Goal: Task Accomplishment & Management: Use online tool/utility

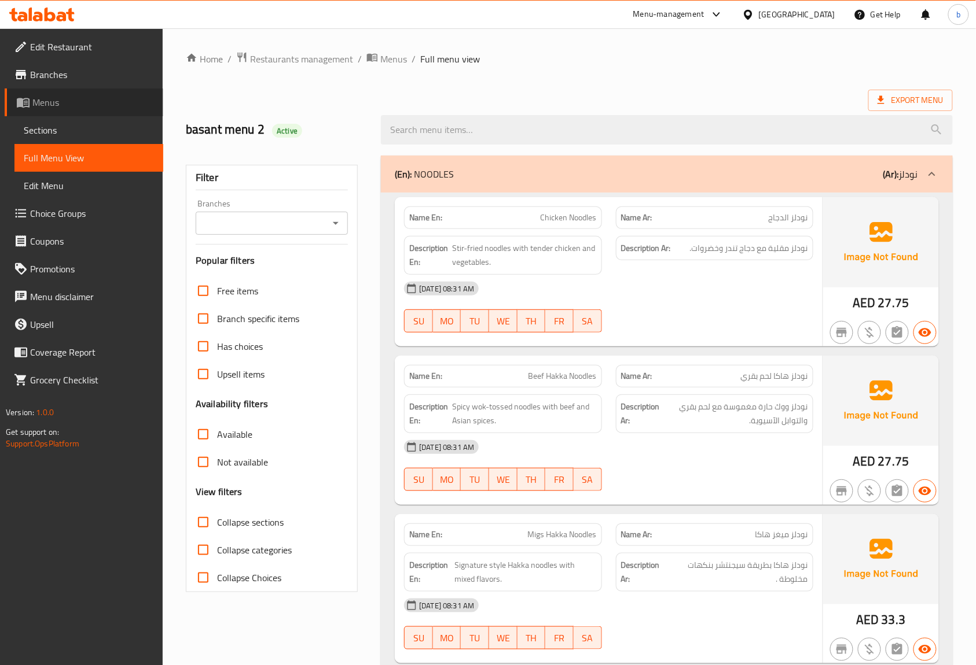
click at [54, 97] on span "Menus" at bounding box center [93, 102] width 122 height 14
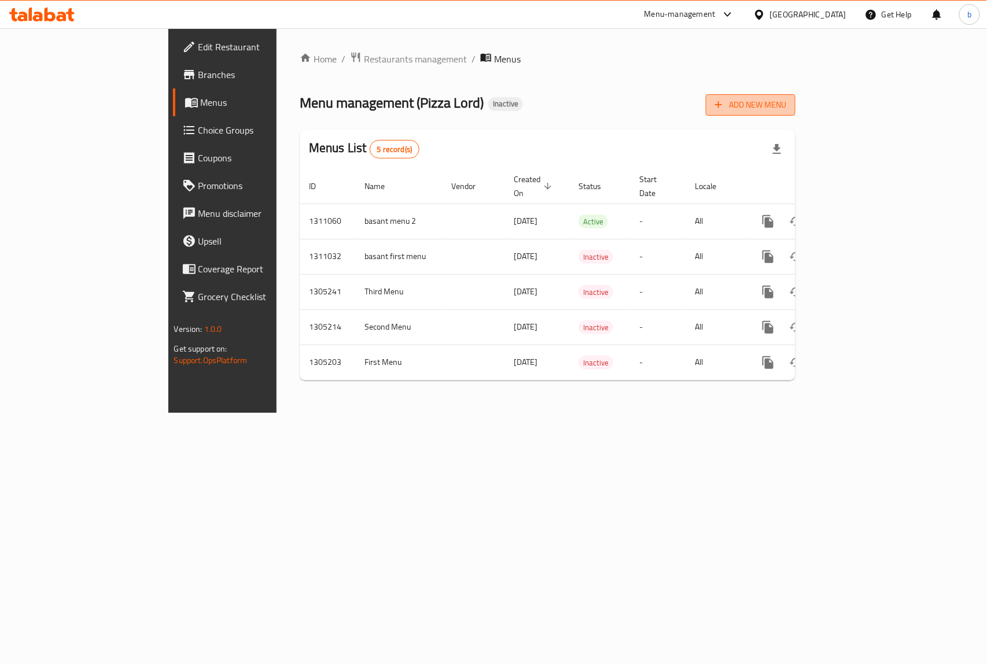
click at [786, 106] on span "Add New Menu" at bounding box center [750, 105] width 71 height 14
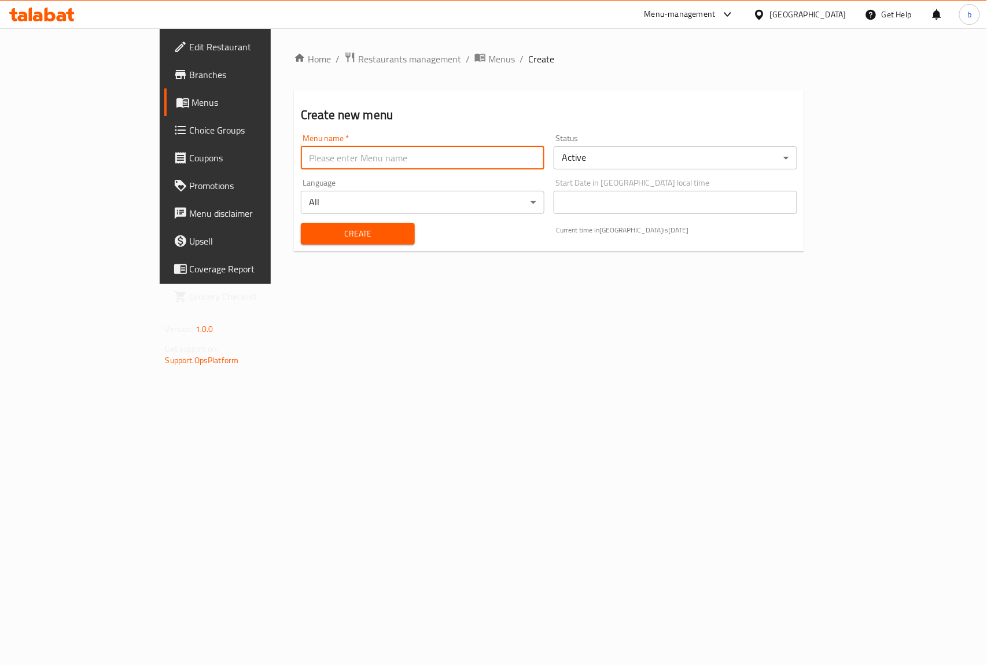
click at [309, 156] on input "text" at bounding box center [423, 157] width 244 height 23
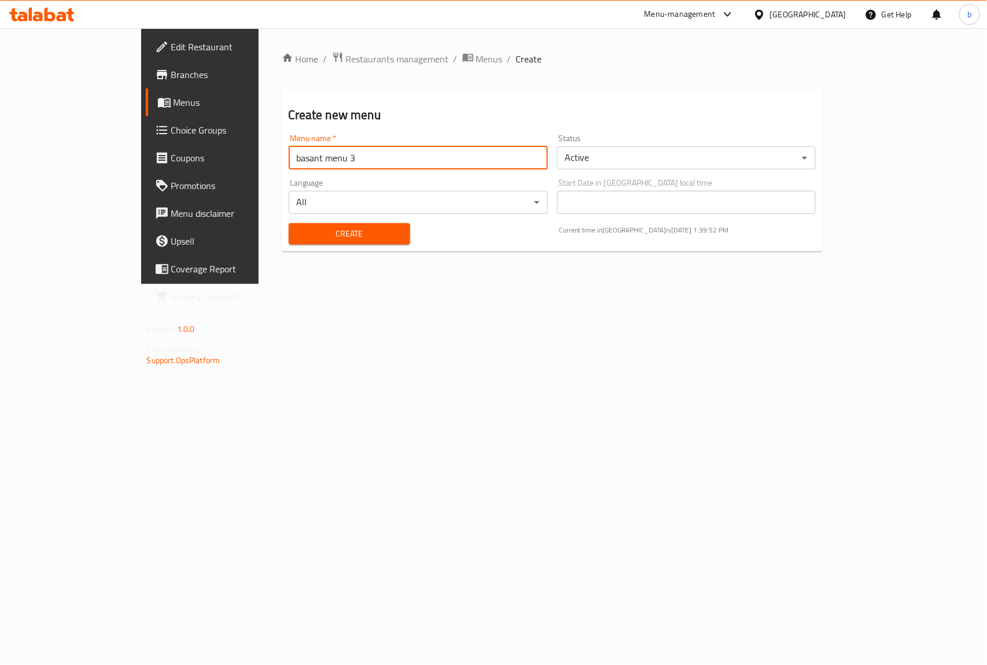
type input "basant menu 3"
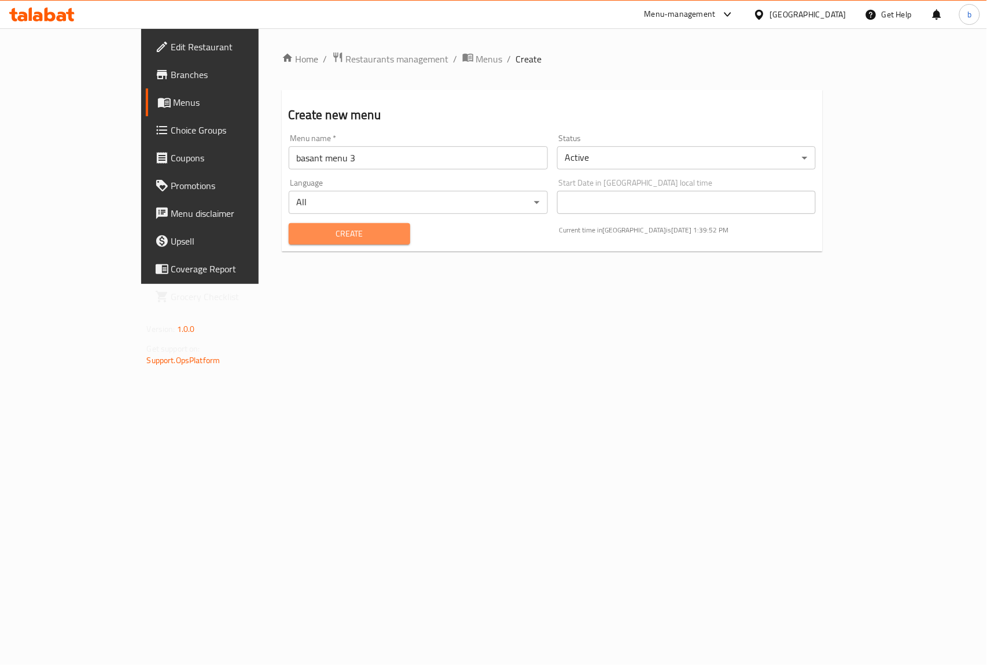
click at [298, 234] on span "Create" at bounding box center [349, 234] width 103 height 14
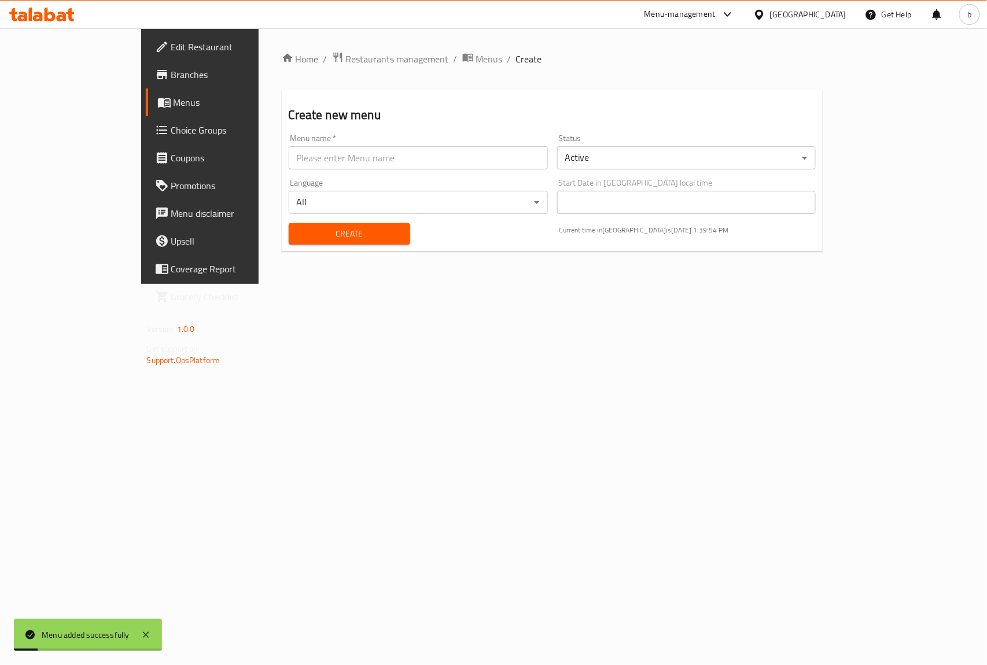
click at [174, 102] on span "Menus" at bounding box center [235, 102] width 123 height 14
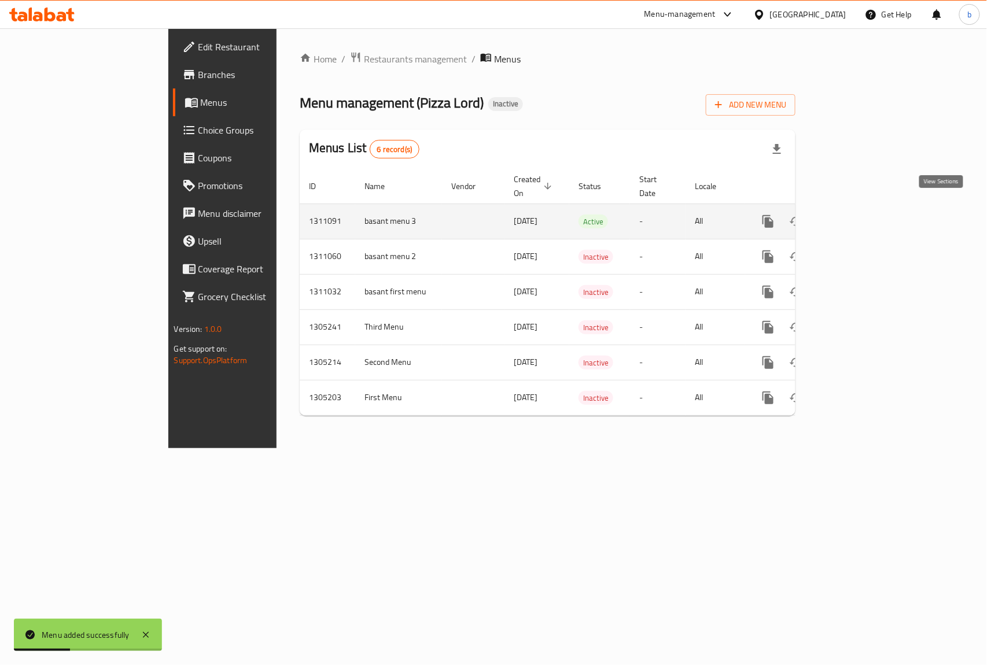
click at [859, 215] on icon "enhanced table" at bounding box center [852, 222] width 14 height 14
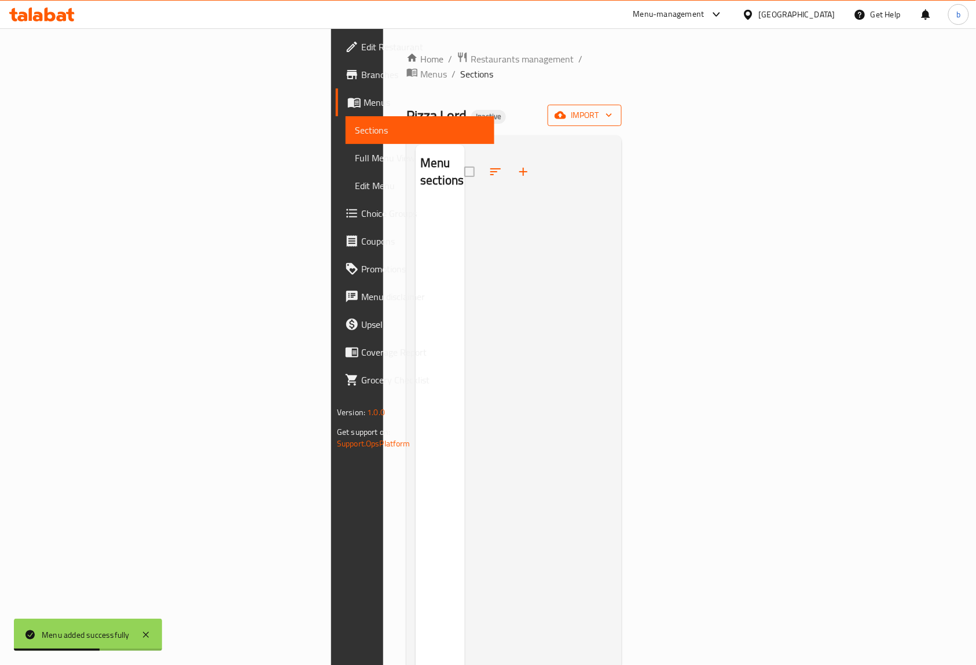
click at [612, 108] on span "import" at bounding box center [585, 115] width 56 height 14
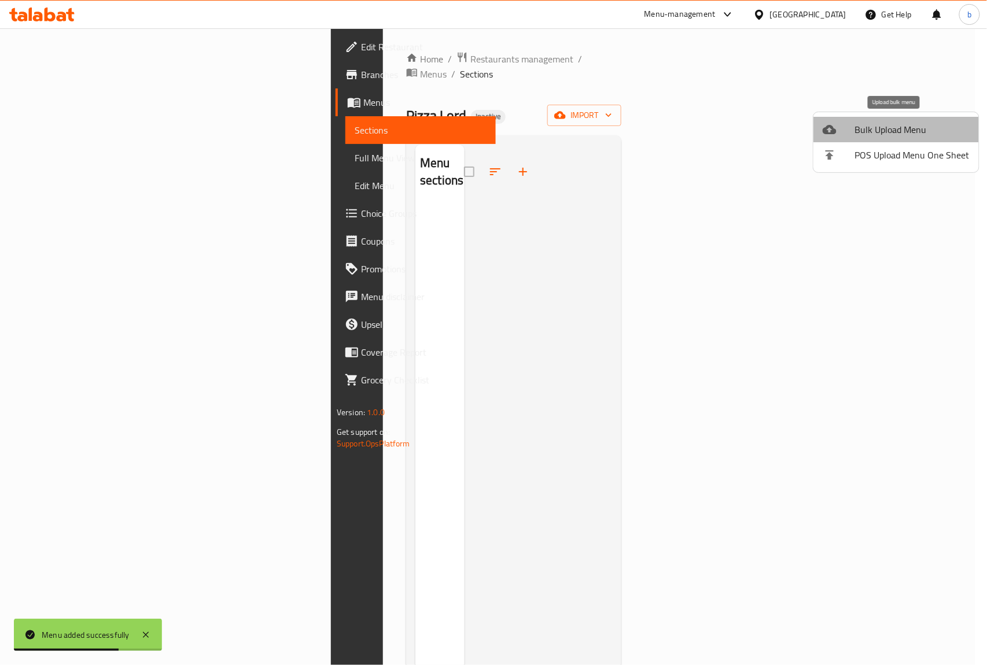
click at [896, 119] on li "Bulk Upload Menu" at bounding box center [896, 129] width 165 height 25
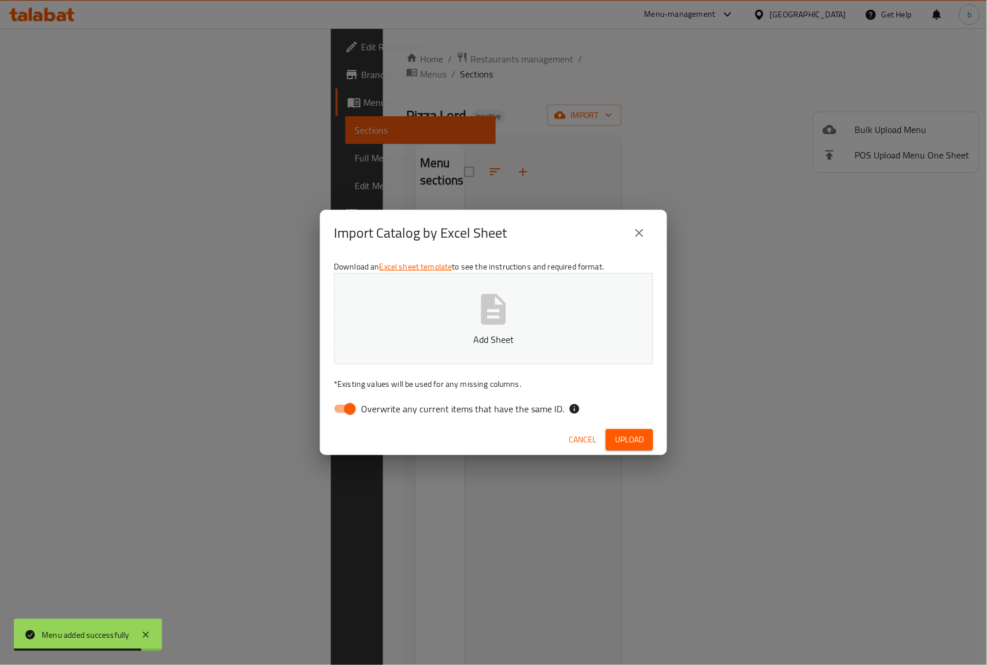
click at [352, 412] on input "Overwrite any current items that have the same ID." at bounding box center [350, 409] width 66 height 22
checkbox input "false"
click at [452, 340] on p "Add Sheet" at bounding box center [494, 340] width 284 height 14
click at [634, 438] on span "Upload" at bounding box center [629, 440] width 29 height 14
click at [471, 322] on button "tal menu 3.xlsx" at bounding box center [493, 318] width 319 height 91
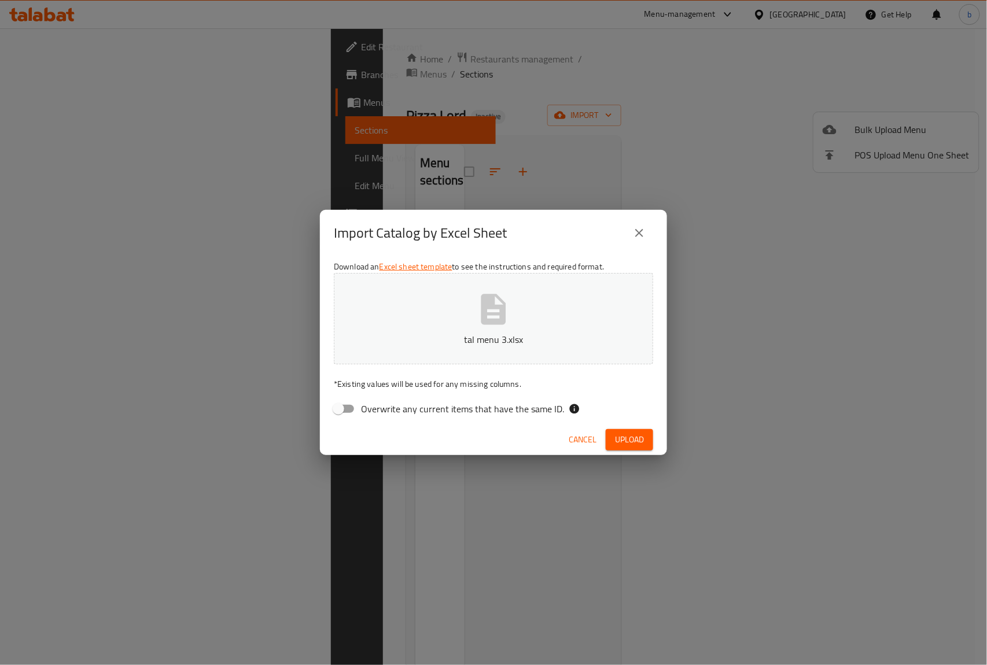
drag, startPoint x: 424, startPoint y: 301, endPoint x: 398, endPoint y: 341, distance: 47.4
click at [398, 341] on p "tal menu 3.xlsx" at bounding box center [494, 340] width 284 height 14
click at [632, 431] on button "Upload" at bounding box center [629, 439] width 47 height 21
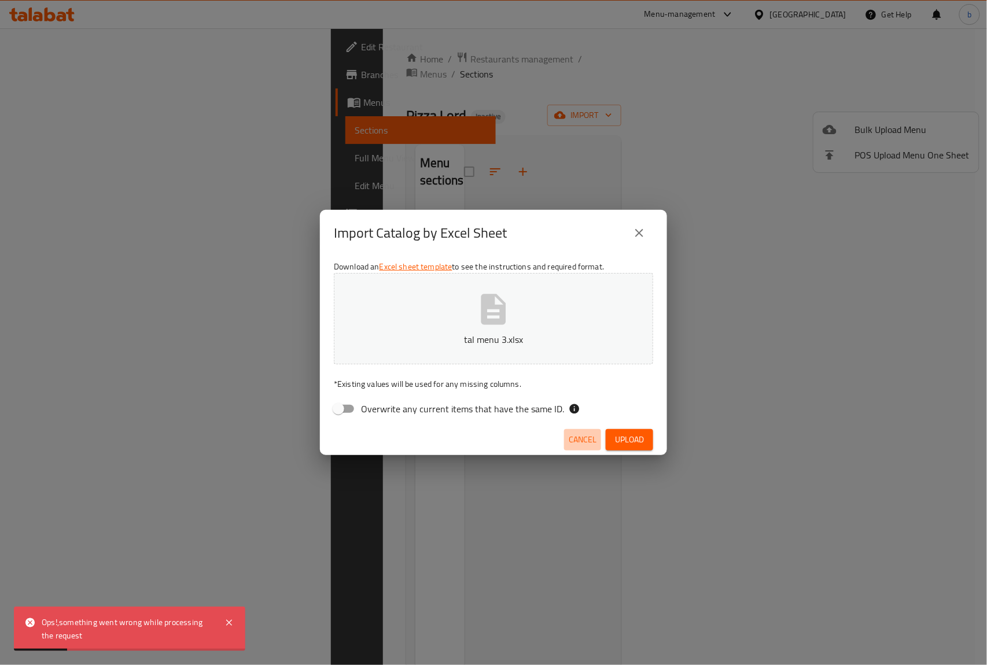
click at [594, 433] on span "Cancel" at bounding box center [583, 440] width 28 height 14
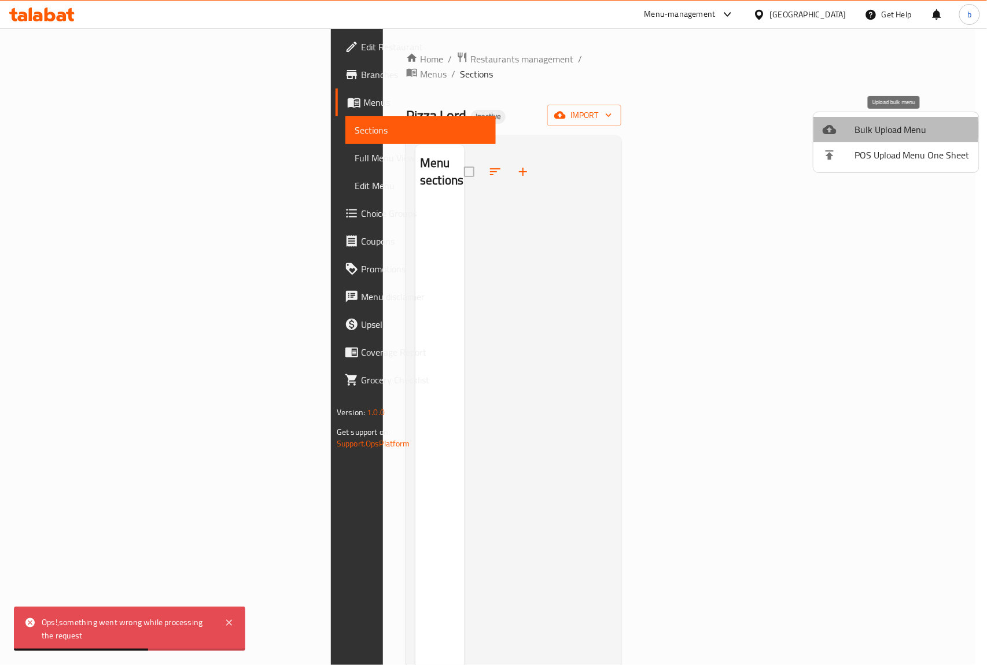
click at [885, 130] on span "Bulk Upload Menu" at bounding box center [912, 130] width 115 height 14
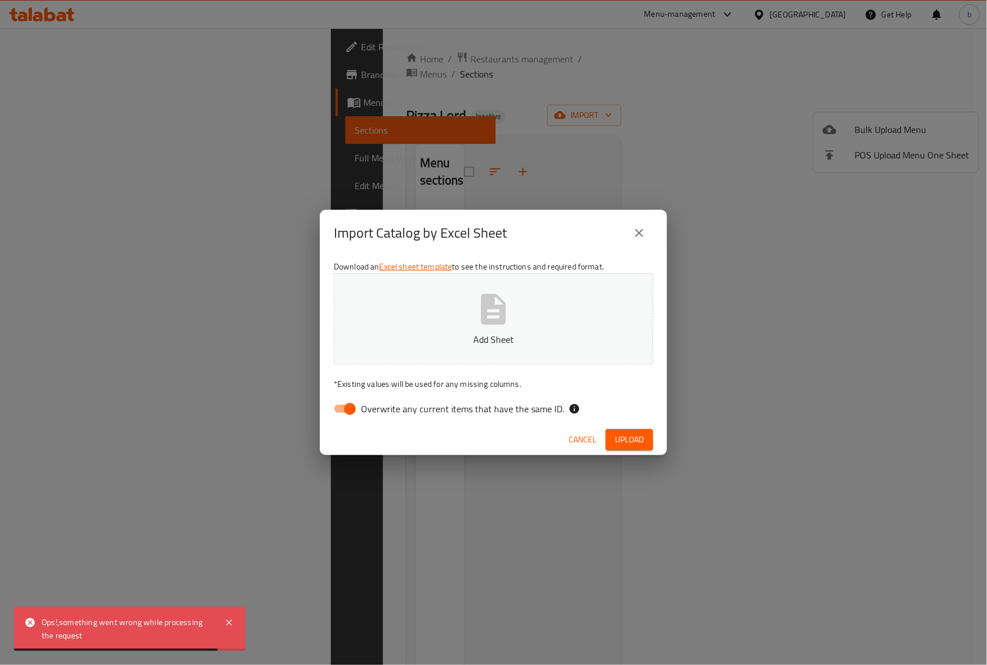
click at [357, 406] on input "Overwrite any current items that have the same ID." at bounding box center [350, 409] width 66 height 22
checkbox input "false"
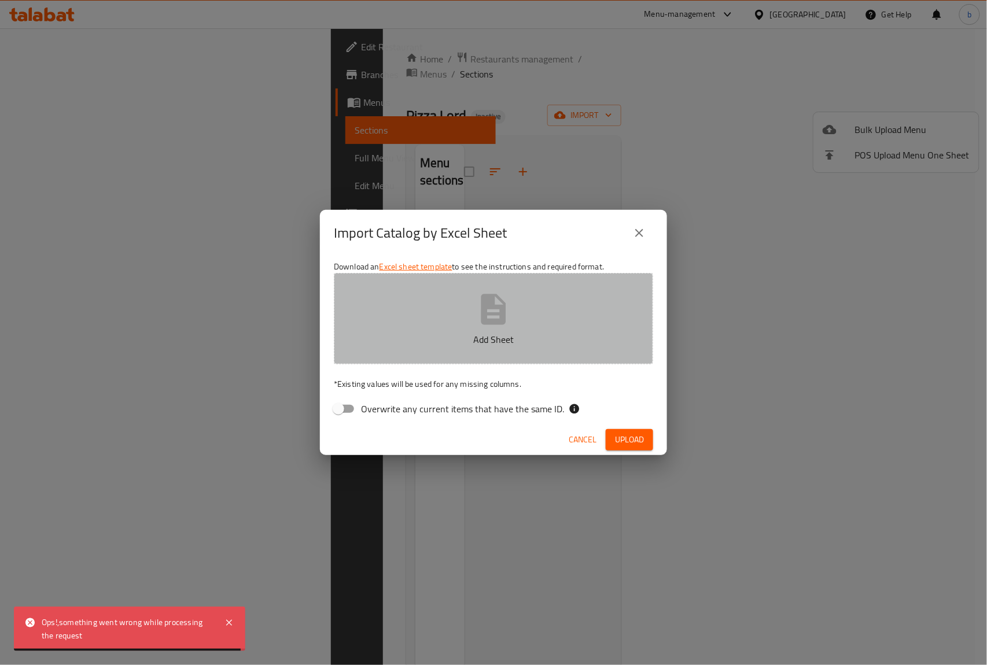
click at [475, 328] on icon "button" at bounding box center [493, 309] width 37 height 37
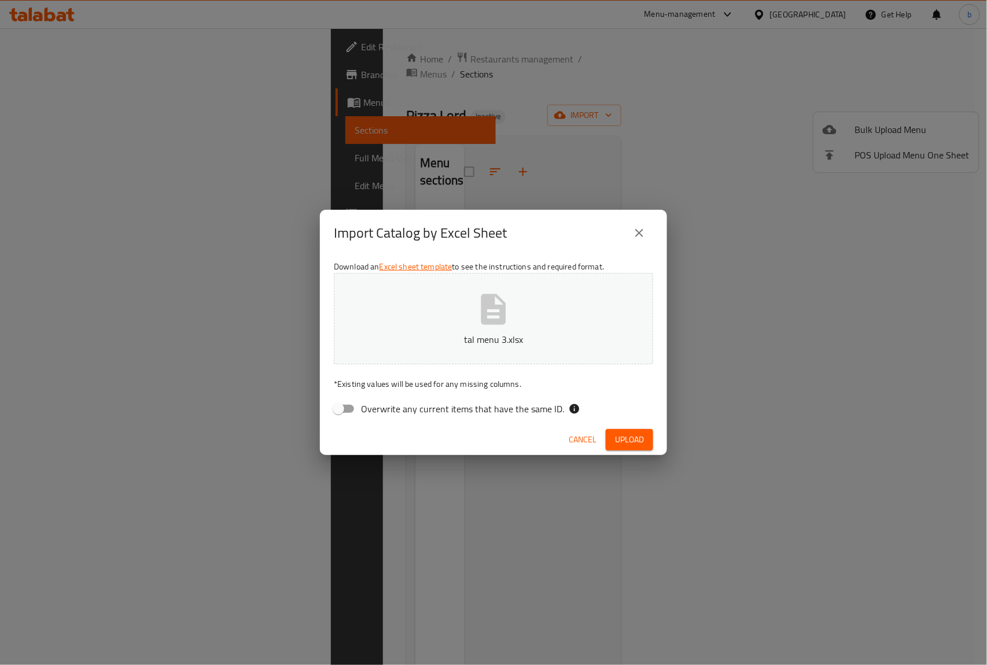
click at [623, 441] on span "Upload" at bounding box center [629, 440] width 29 height 14
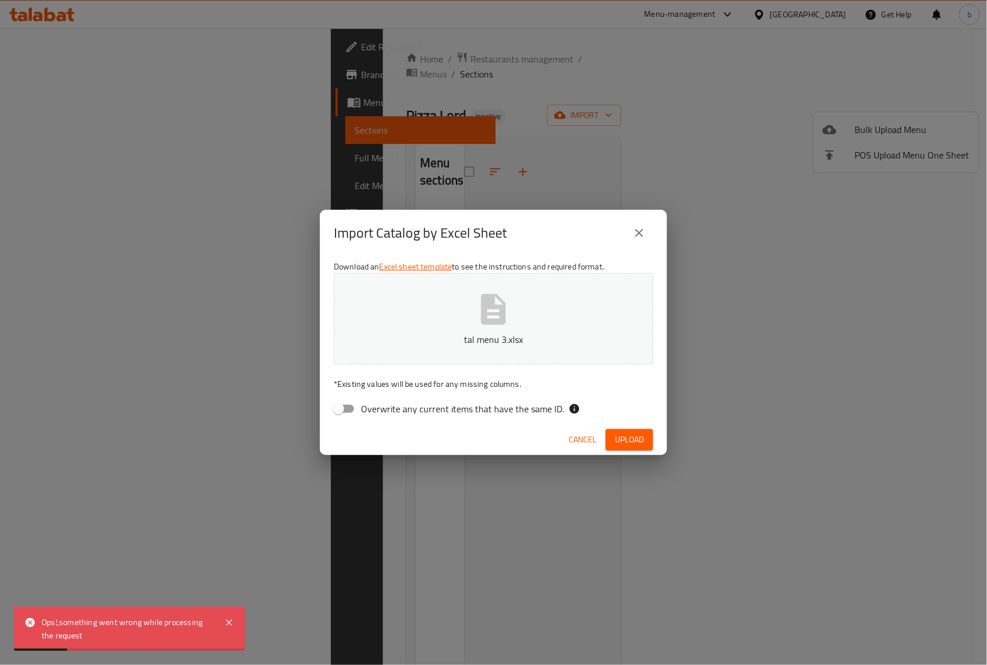
click at [642, 236] on icon "close" at bounding box center [639, 233] width 14 height 14
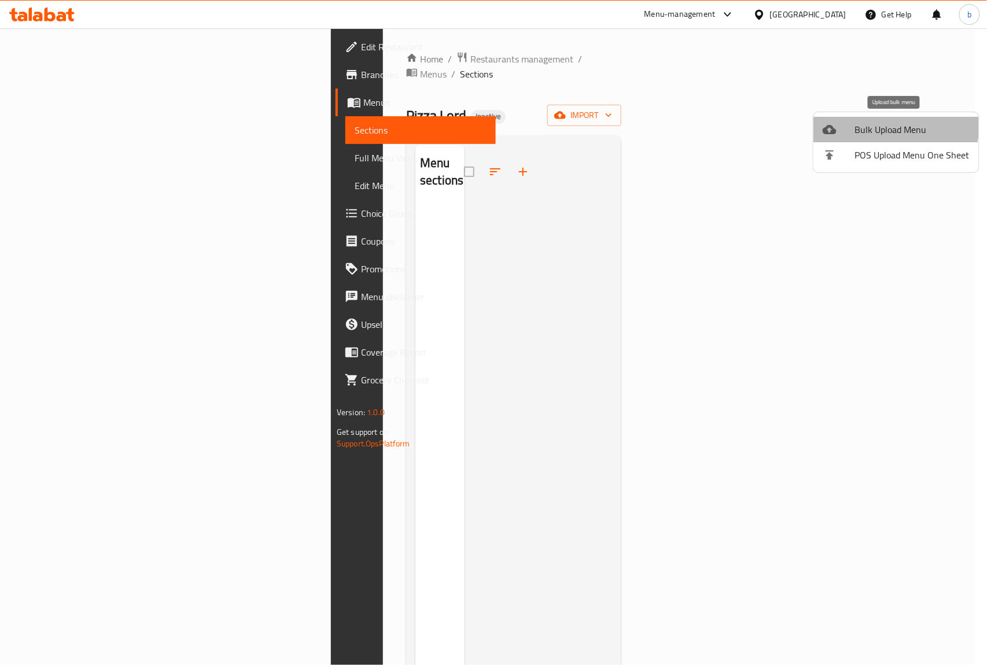
click at [889, 126] on span "Bulk Upload Menu" at bounding box center [912, 130] width 115 height 14
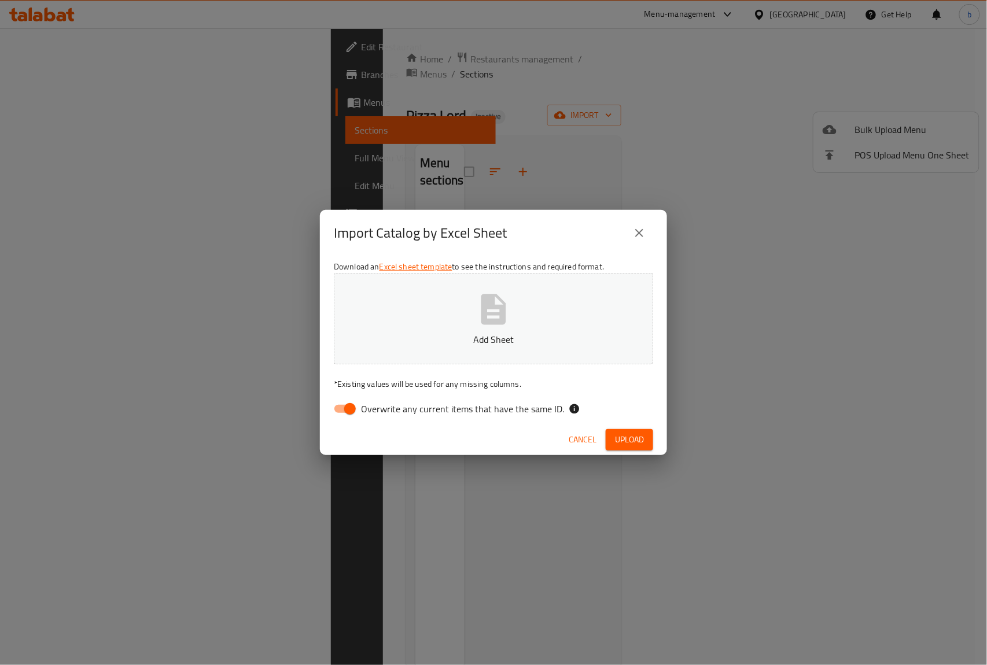
click at [355, 406] on input "Overwrite any current items that have the same ID." at bounding box center [350, 409] width 66 height 22
checkbox input "false"
click at [627, 437] on span "Upload" at bounding box center [629, 440] width 29 height 14
click at [639, 441] on span "Upload" at bounding box center [629, 440] width 29 height 14
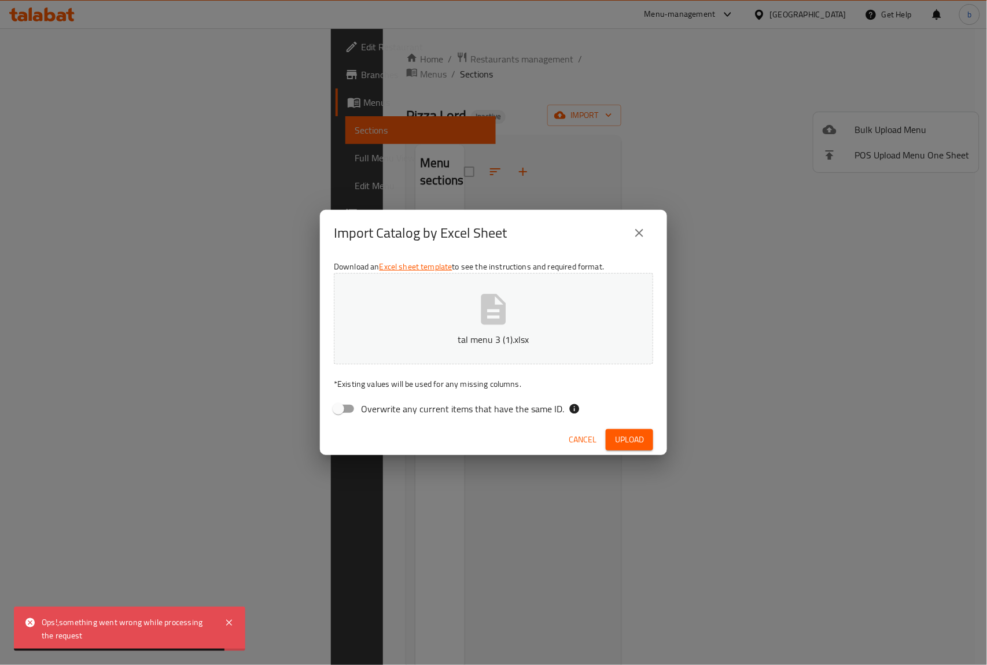
click at [516, 311] on button "tal menu 3 (1).xlsx" at bounding box center [493, 318] width 319 height 91
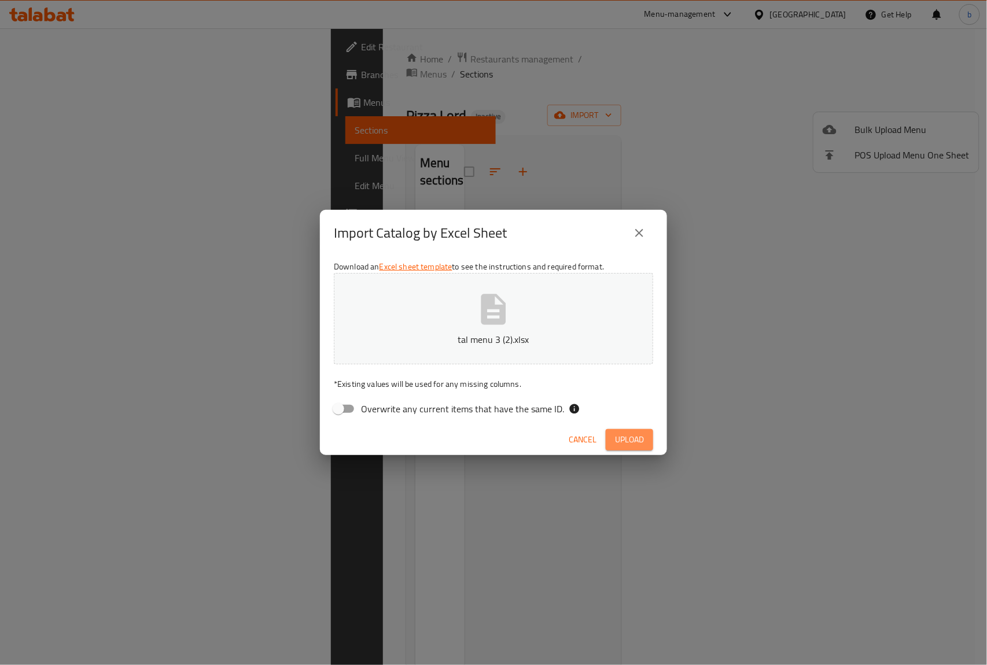
click at [635, 437] on span "Upload" at bounding box center [629, 440] width 29 height 14
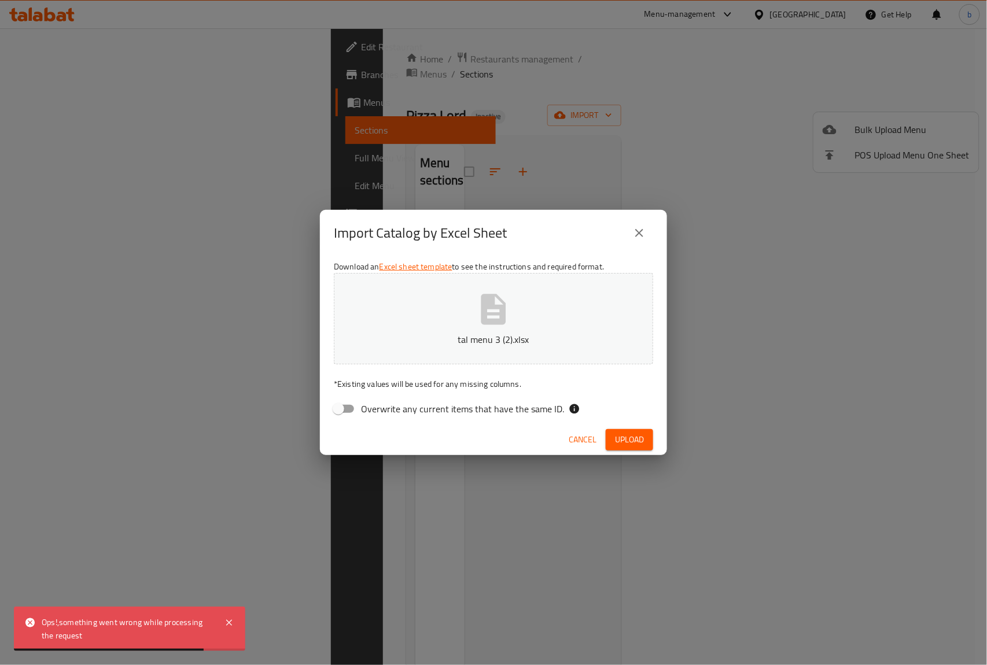
click at [576, 329] on button "tal menu 3 (2).xlsx" at bounding box center [493, 318] width 319 height 91
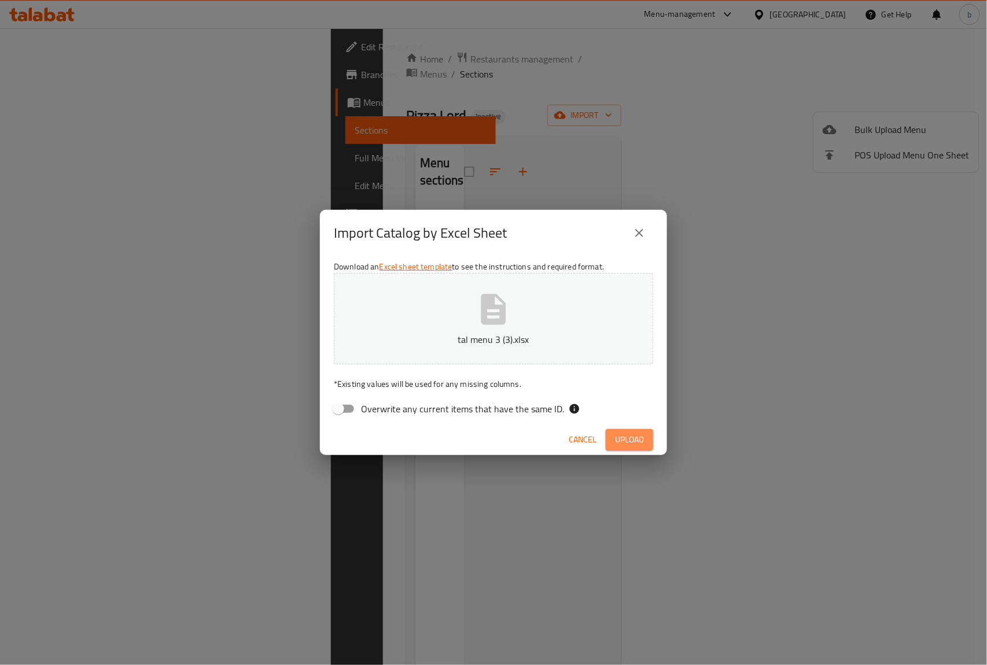
click at [642, 440] on span "Upload" at bounding box center [629, 440] width 29 height 14
click at [483, 371] on div "Download an Excel sheet template to see the instructions and required format. t…" at bounding box center [493, 340] width 347 height 168
click at [493, 337] on p "tal menu 3 (3).xlsx" at bounding box center [494, 340] width 284 height 14
click at [524, 322] on button "tal menu 3 (3).xlsx" at bounding box center [493, 318] width 319 height 91
click at [637, 437] on span "Upload" at bounding box center [629, 440] width 29 height 14
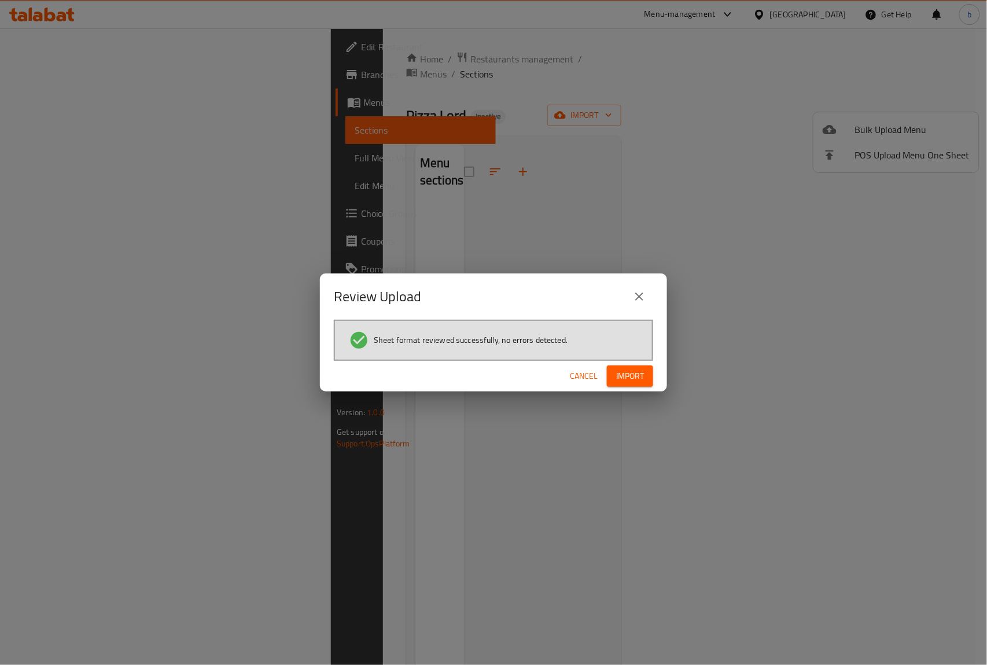
click at [637, 378] on span "Import" at bounding box center [630, 376] width 28 height 14
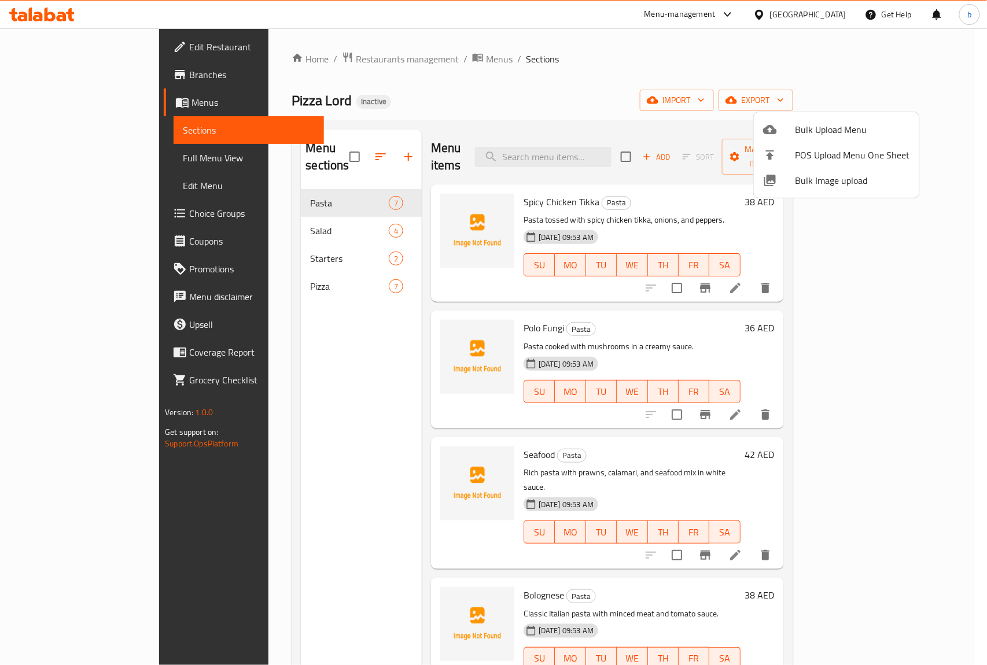
click at [67, 163] on div at bounding box center [493, 332] width 987 height 665
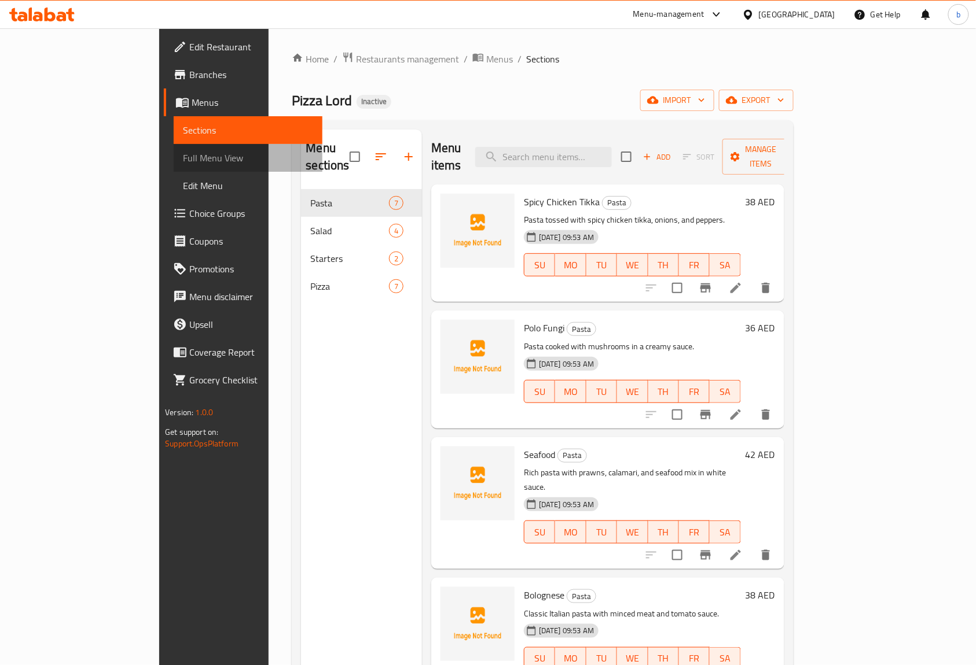
click at [183, 153] on span "Full Menu View" at bounding box center [248, 158] width 130 height 14
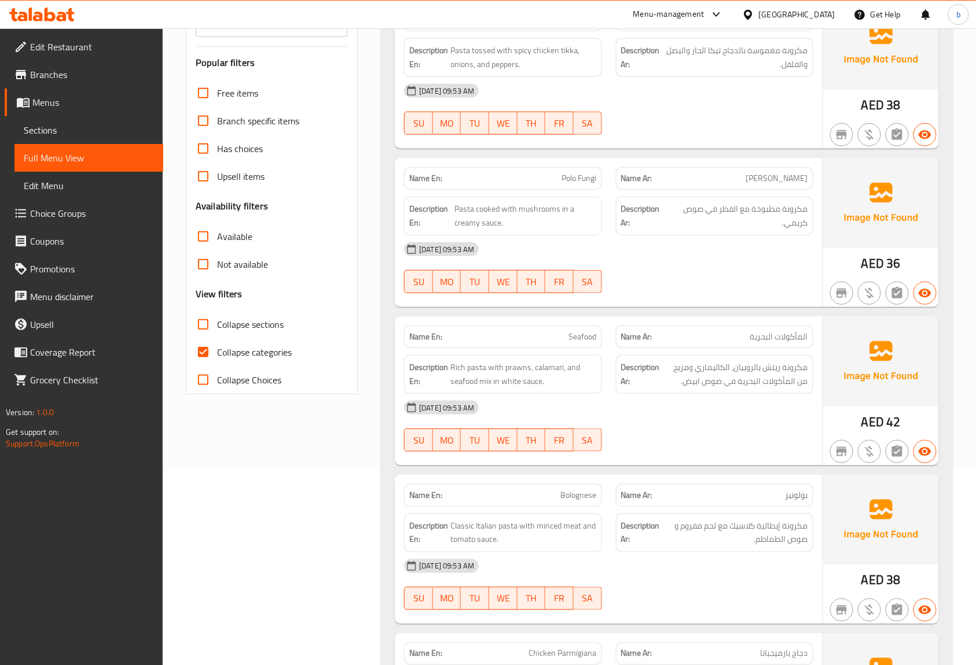
scroll to position [231, 0]
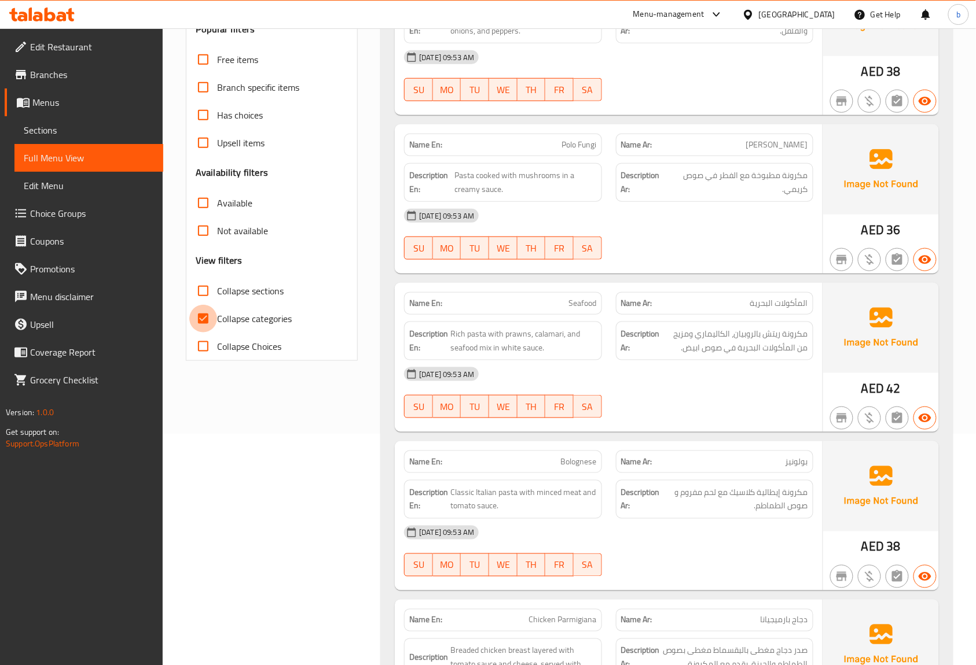
click at [203, 319] on input "Collapse categories" at bounding box center [203, 319] width 28 height 28
checkbox input "false"
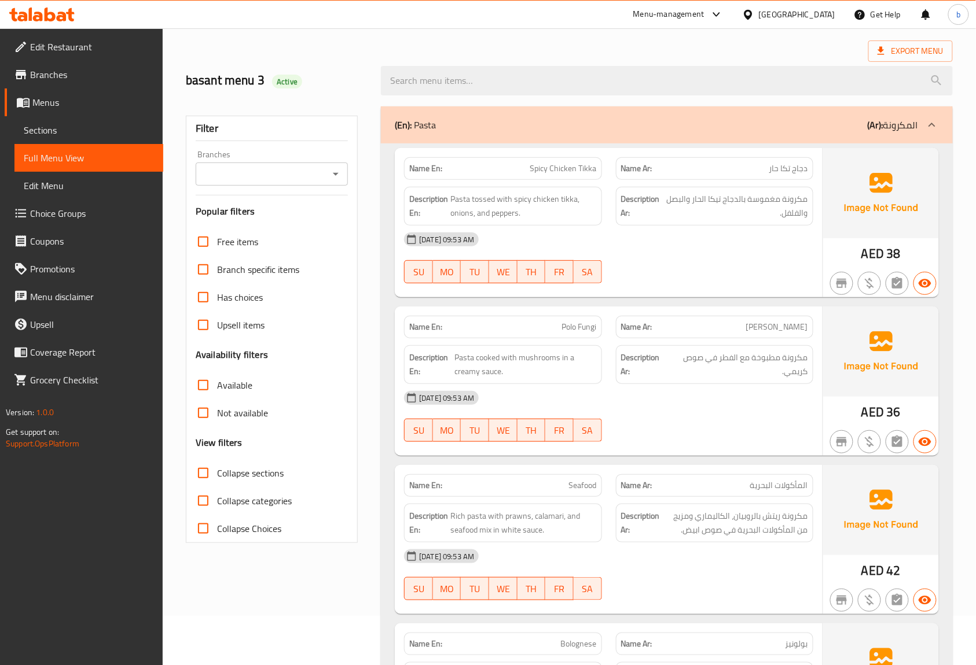
scroll to position [0, 0]
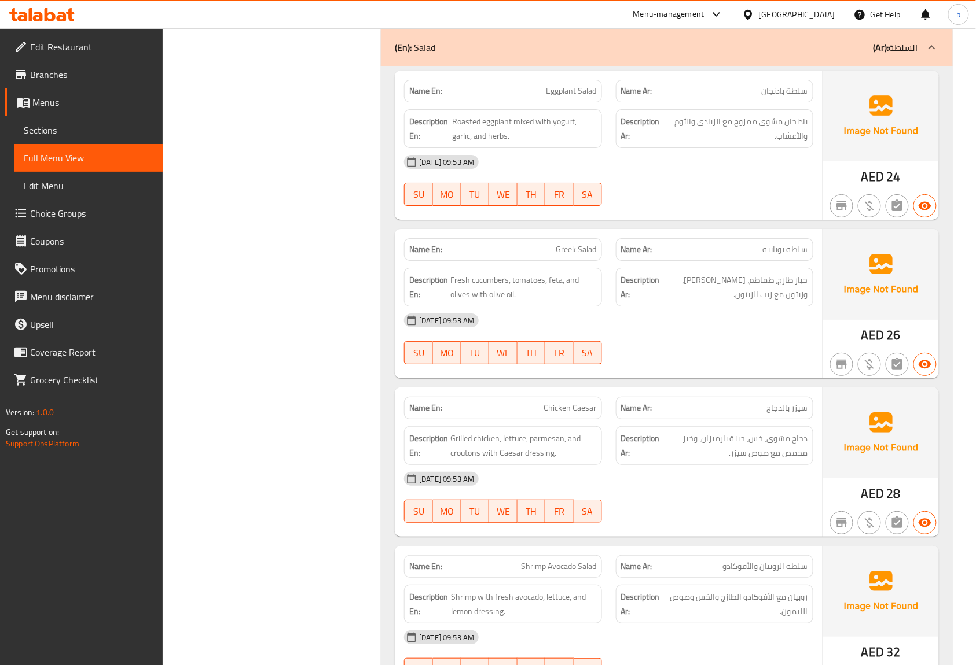
click at [618, 306] on div "Name En: Eggplant Salad Name Ar: سلطة باذنجان Description En: Roasted eggplant …" at bounding box center [667, 392] width 572 height 653
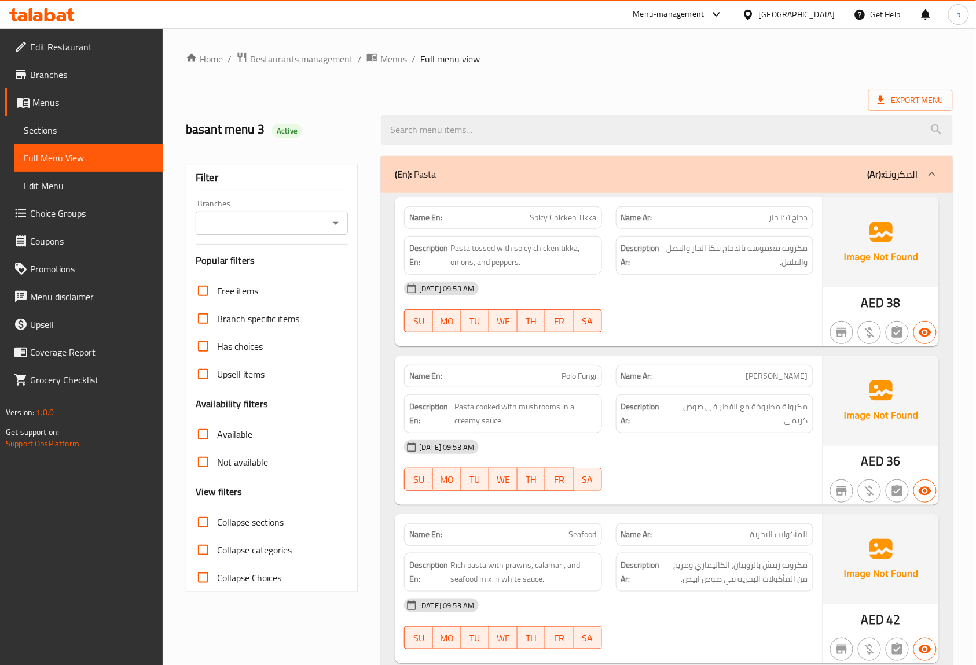
click at [910, 93] on span "Export Menu" at bounding box center [910, 100] width 66 height 14
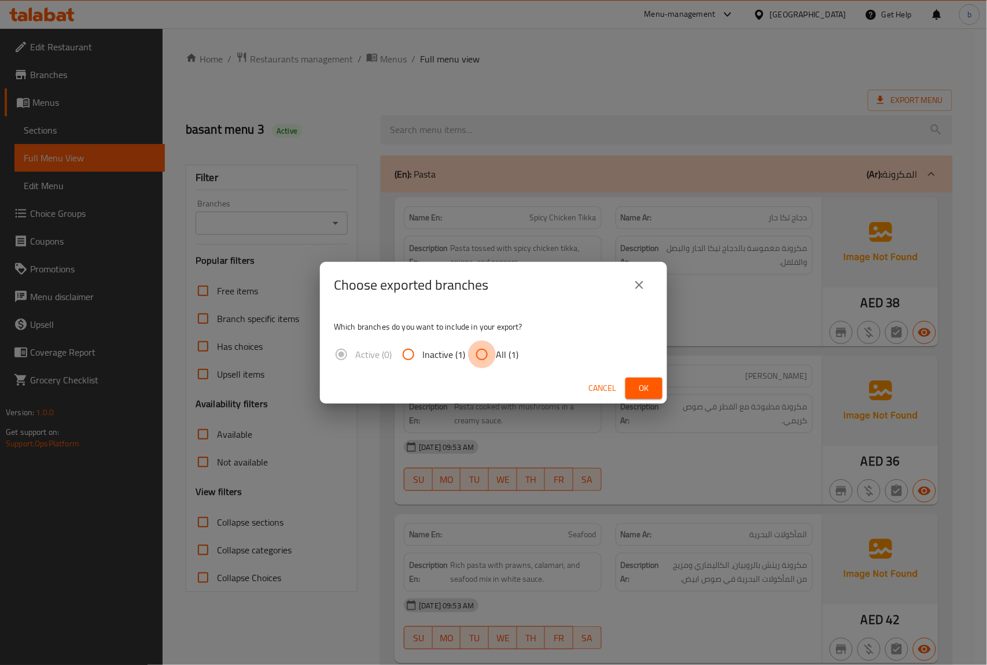
click at [479, 352] on input "All (1)" at bounding box center [482, 355] width 28 height 28
radio input "true"
click at [641, 385] on span "Ok" at bounding box center [644, 388] width 19 height 14
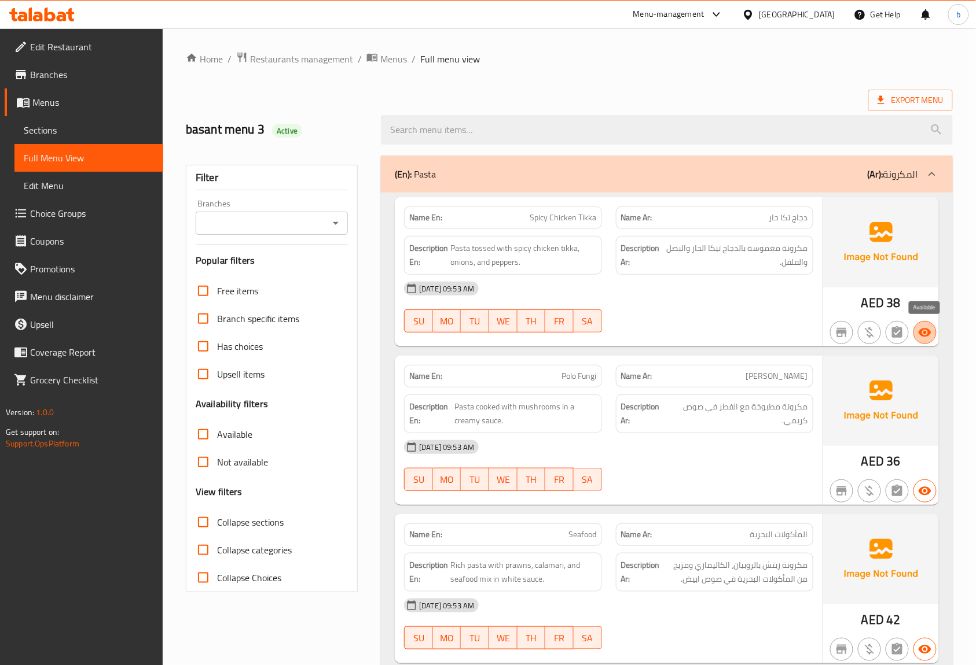
click at [917, 330] on span "button" at bounding box center [925, 333] width 22 height 14
click at [918, 330] on icon "button" at bounding box center [925, 333] width 14 height 14
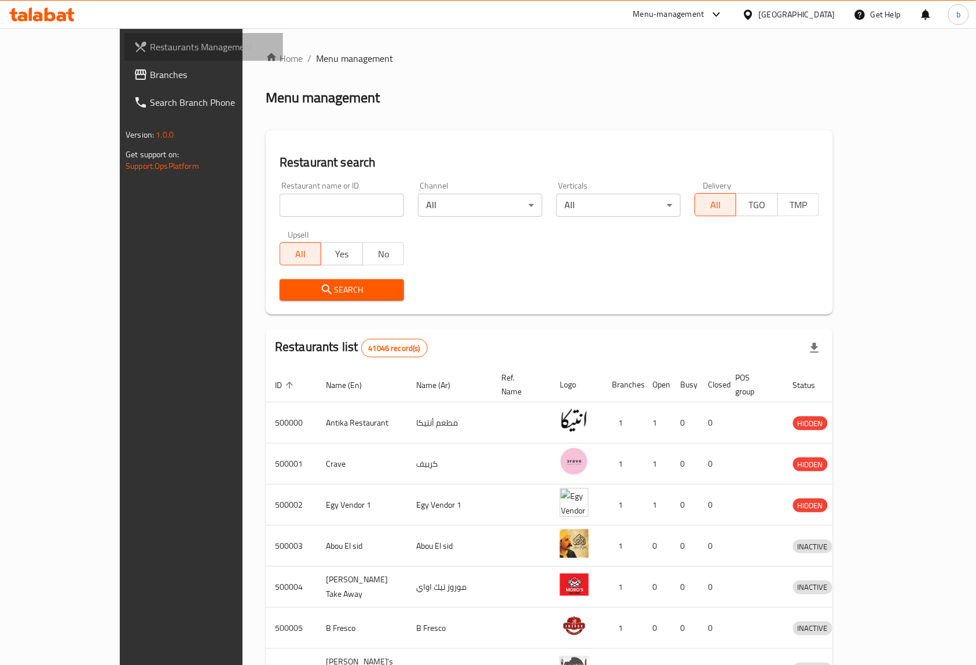
click at [150, 50] on span "Restaurants Management" at bounding box center [212, 47] width 124 height 14
